Goal: Information Seeking & Learning: Learn about a topic

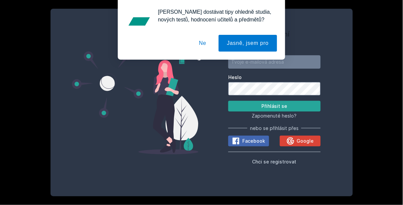
click at [202, 43] on button "Ne" at bounding box center [203, 43] width 24 height 17
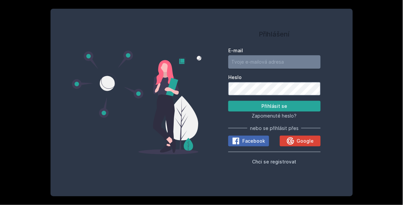
click at [243, 69] on input "E-mail" at bounding box center [275, 61] width 92 height 13
click at [238, 81] on label "Heslo" at bounding box center [275, 77] width 92 height 7
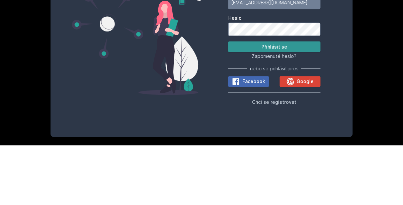
click at [305, 112] on button "Přihlásit se" at bounding box center [275, 106] width 92 height 11
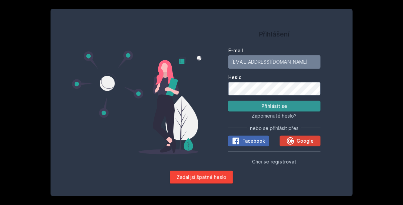
scroll to position [9, 0]
click at [306, 112] on button "Přihlásit se" at bounding box center [275, 106] width 92 height 11
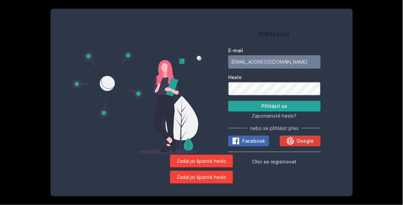
click at [313, 69] on input "[EMAIL_ADDRESS][DOMAIN_NAME]" at bounding box center [275, 61] width 92 height 13
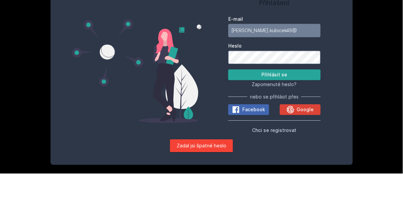
type input "[PERSON_NAME].kubicek46"
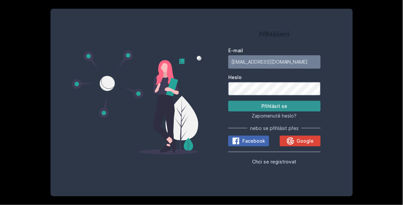
click at [304, 108] on button "Přihlásit se" at bounding box center [275, 106] width 92 height 11
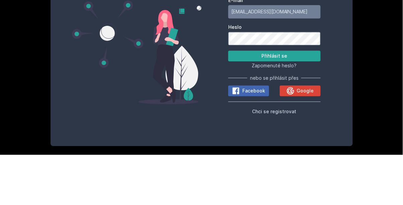
click at [52, 102] on div "Přihlášení E-mail [EMAIL_ADDRESS][DOMAIN_NAME] Heslo Přihlásit se Zapomenuté he…" at bounding box center [202, 103] width 303 height 188
click at [319, 109] on button "Přihlásit se" at bounding box center [275, 106] width 92 height 11
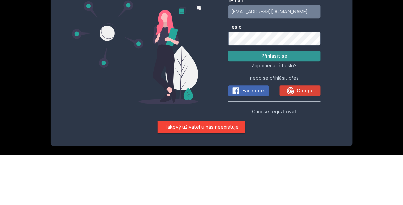
click at [315, 112] on button "Přihlásit se" at bounding box center [275, 106] width 92 height 11
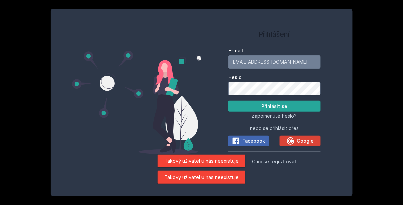
click at [309, 69] on input "[EMAIL_ADDRESS][DOMAIN_NAME]" at bounding box center [275, 61] width 92 height 13
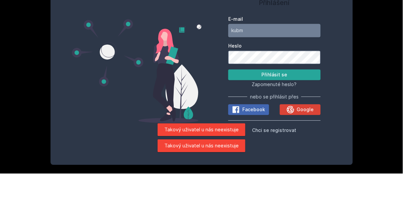
type input "kub"
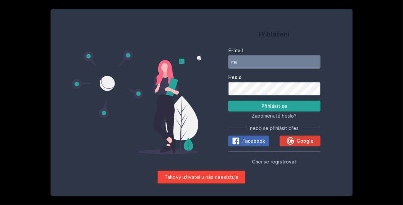
click at [309, 67] on input "ma" at bounding box center [275, 61] width 92 height 13
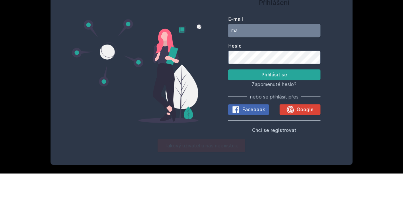
type input "[EMAIL_ADDRESS][DOMAIN_NAME]"
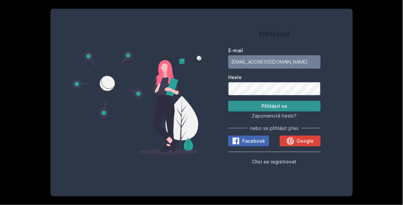
click at [306, 111] on button "Přihlásit se" at bounding box center [275, 106] width 92 height 11
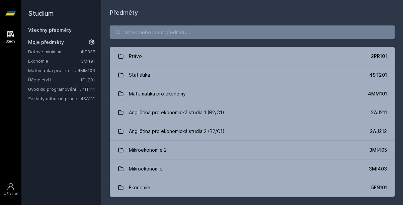
click at [43, 76] on link "Účetnictví I." at bounding box center [54, 79] width 52 height 7
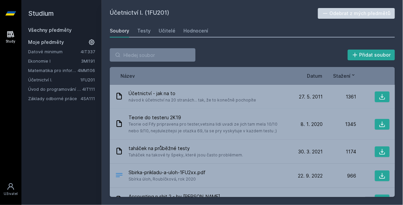
click at [36, 76] on link "Účetnictví I." at bounding box center [54, 79] width 52 height 7
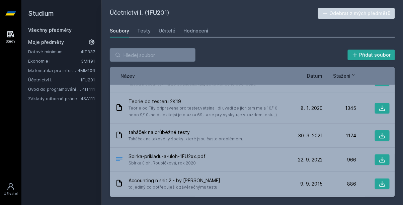
scroll to position [15, 0]
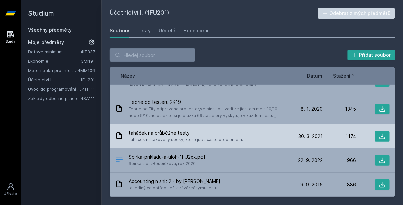
click at [335, 133] on div "1174" at bounding box center [340, 136] width 34 height 7
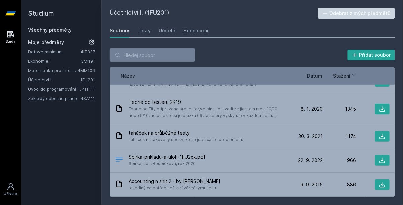
click at [319, 73] on div "Název Datum Stažení" at bounding box center [252, 76] width 285 height 18
click at [322, 72] on span "Datum" at bounding box center [315, 75] width 15 height 7
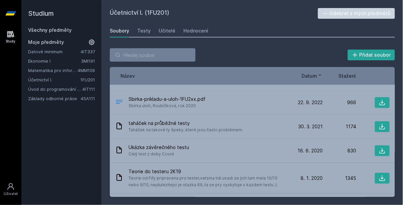
scroll to position [19, 0]
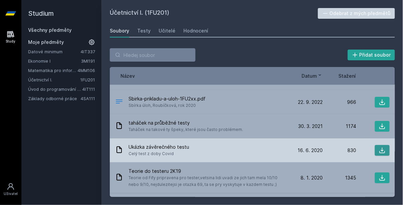
click at [385, 147] on icon at bounding box center [382, 150] width 7 height 7
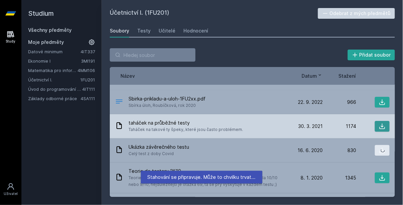
click at [382, 123] on icon at bounding box center [382, 126] width 7 height 7
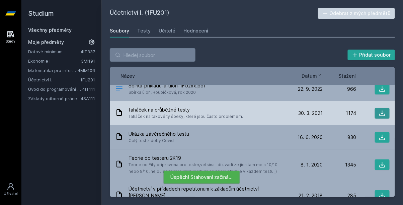
scroll to position [34, 0]
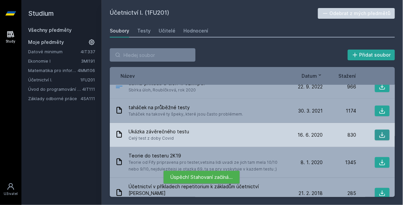
click at [385, 132] on icon at bounding box center [382, 135] width 7 height 7
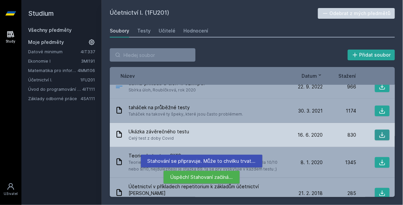
click at [383, 132] on icon at bounding box center [383, 135] width 6 height 6
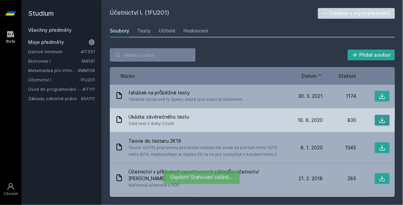
scroll to position [48, 0]
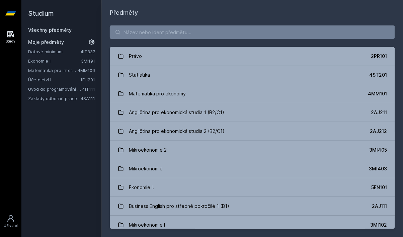
click at [76, 68] on link "Matematika pro informatiky" at bounding box center [53, 70] width 50 height 7
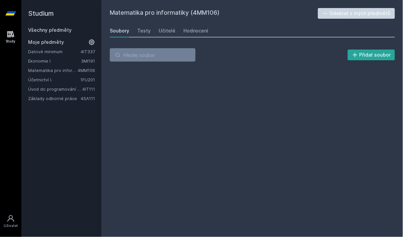
click at [76, 87] on link "Úvod do programování v jazyce Python" at bounding box center [55, 89] width 54 height 7
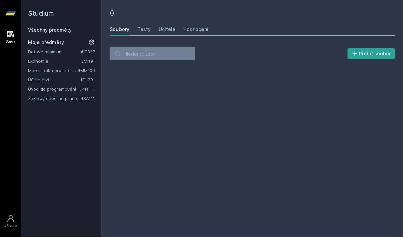
click at [63, 80] on link "Účetnictví I." at bounding box center [54, 79] width 52 height 7
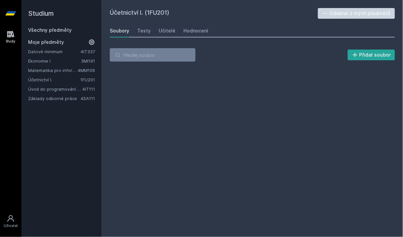
click at [285, 96] on div "Účetnictví I. (1FU201) Odebrat z mých předmětů Soubory Testy Učitelé Hodnocení …" at bounding box center [252, 118] width 285 height 221
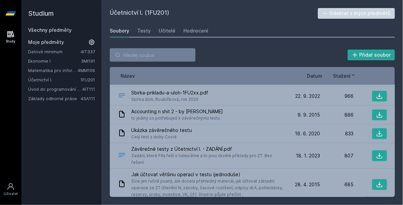
scroll to position [62, 0]
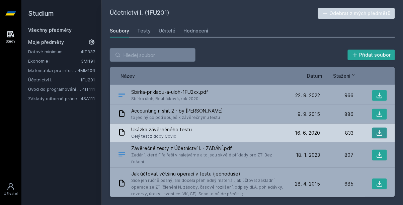
click at [386, 132] on button at bounding box center [380, 133] width 15 height 11
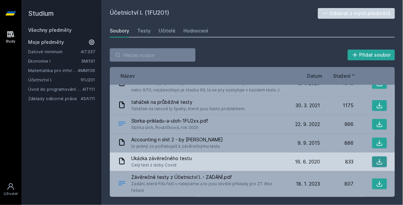
scroll to position [34, 0]
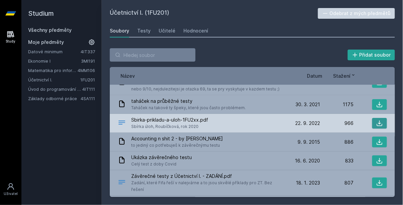
click at [383, 126] on icon at bounding box center [380, 123] width 7 height 7
